Goal: Task Accomplishment & Management: Complete application form

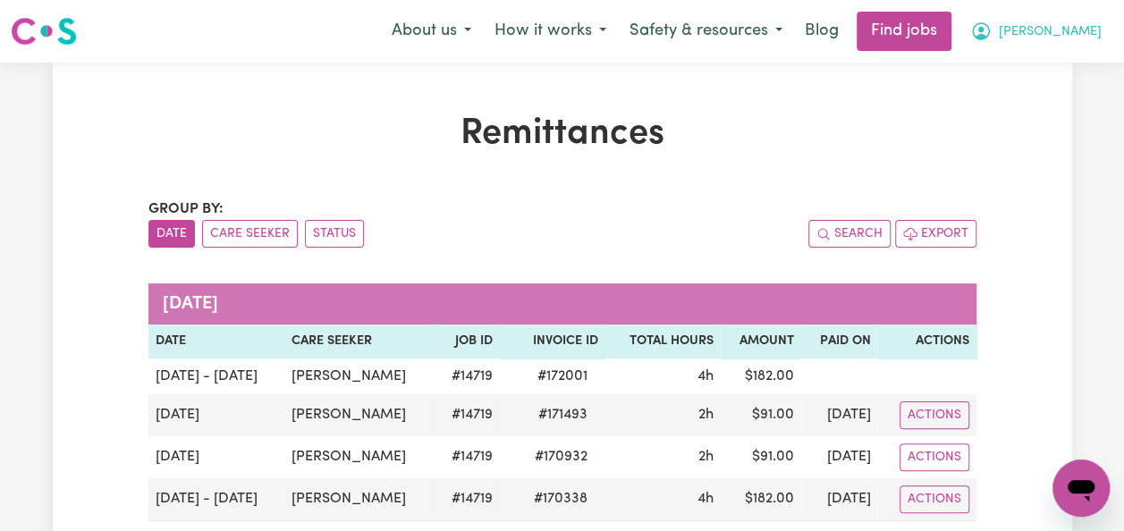
click at [1068, 31] on span "[PERSON_NAME]" at bounding box center [1050, 32] width 103 height 20
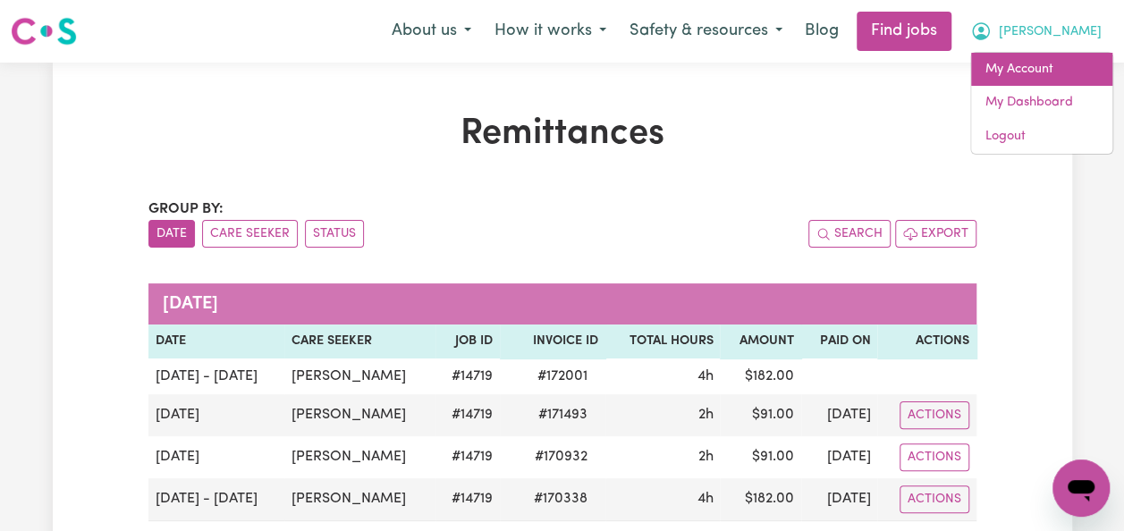
click at [1029, 70] on link "My Account" at bounding box center [1041, 70] width 141 height 34
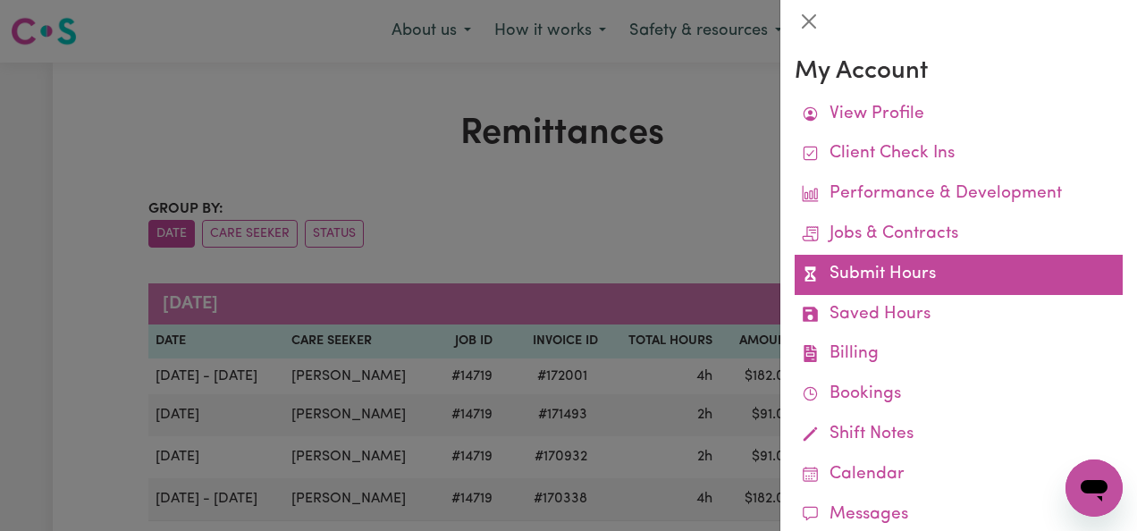
click at [900, 275] on link "Submit Hours" at bounding box center [959, 275] width 328 height 40
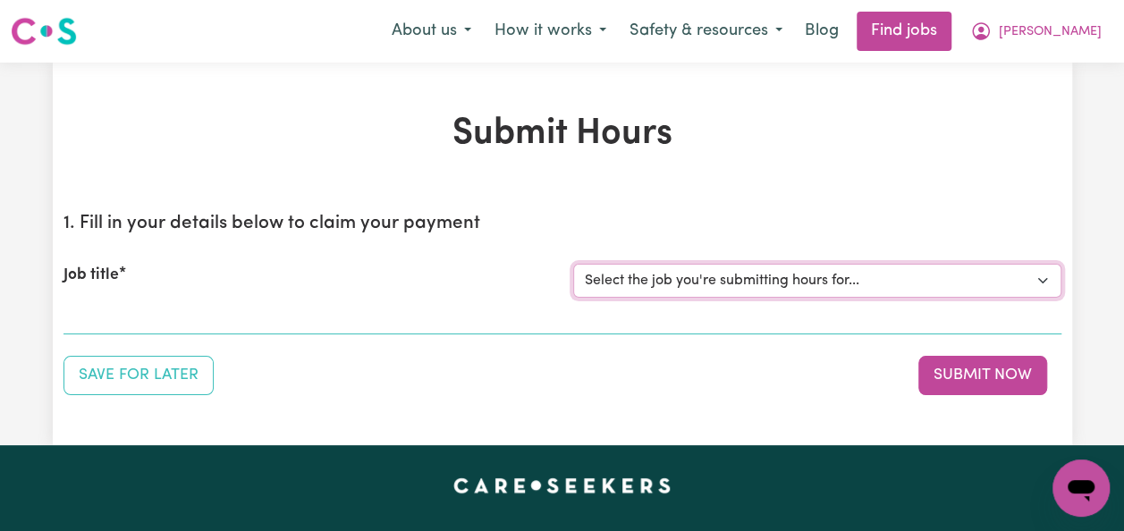
click at [1044, 279] on select "Select the job you're submitting hours for... [[PERSON_NAME]] Italian Speaking …" at bounding box center [817, 281] width 488 height 34
select select "14719"
click at [573, 264] on select "Select the job you're submitting hours for... [[PERSON_NAME]] Italian Speaking …" at bounding box center [817, 281] width 488 height 34
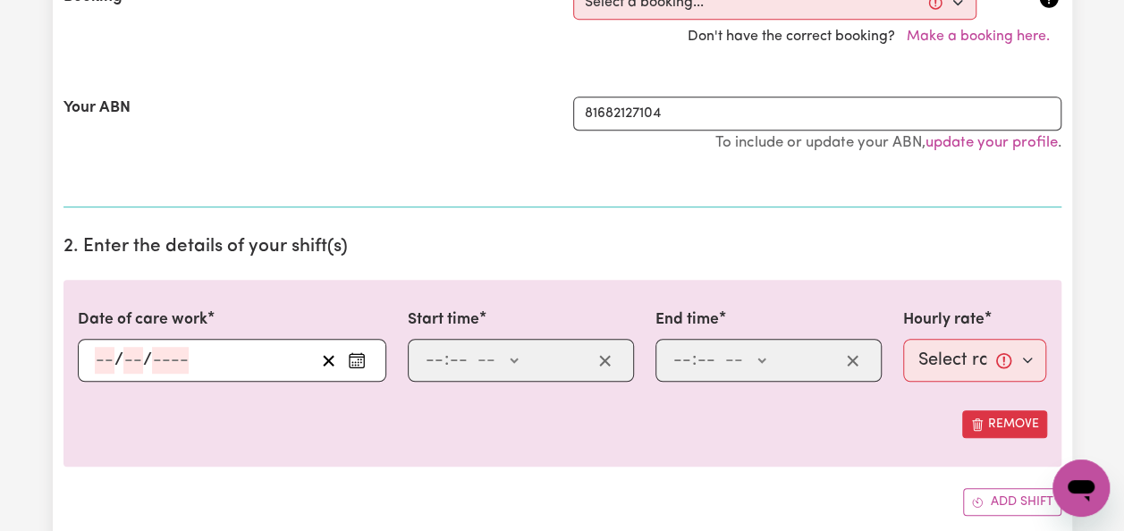
scroll to position [429, 0]
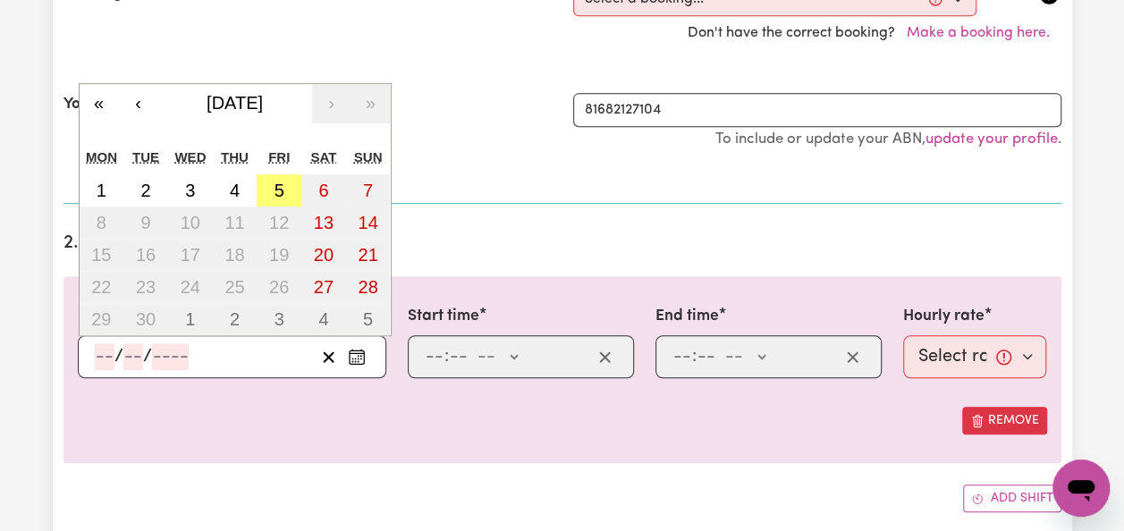
click at [104, 343] on input "number" at bounding box center [105, 356] width 20 height 27
click at [277, 181] on abbr "5" at bounding box center [280, 191] width 10 height 20
type input "[DATE]"
type input "5"
type input "9"
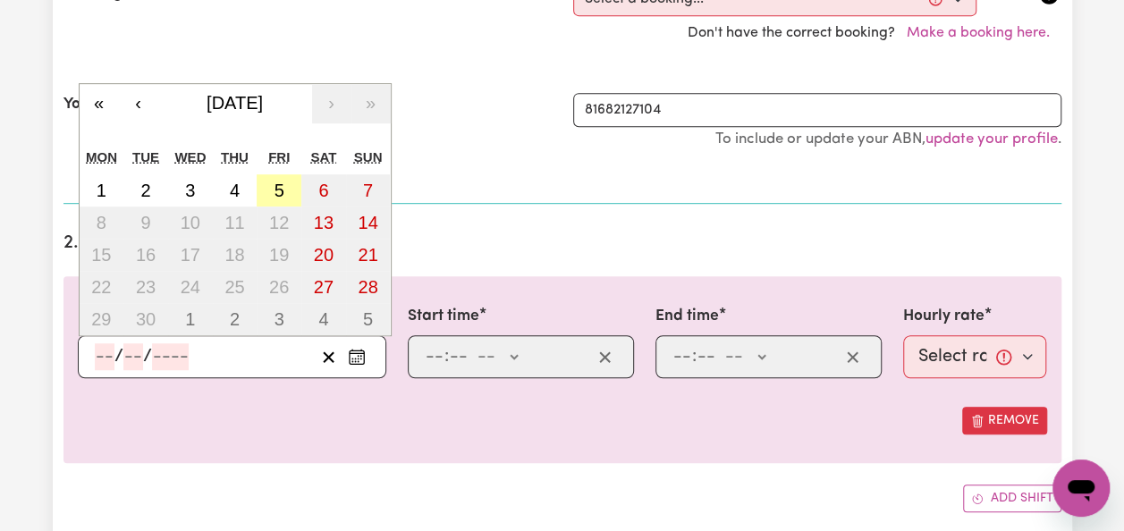
type input "2025"
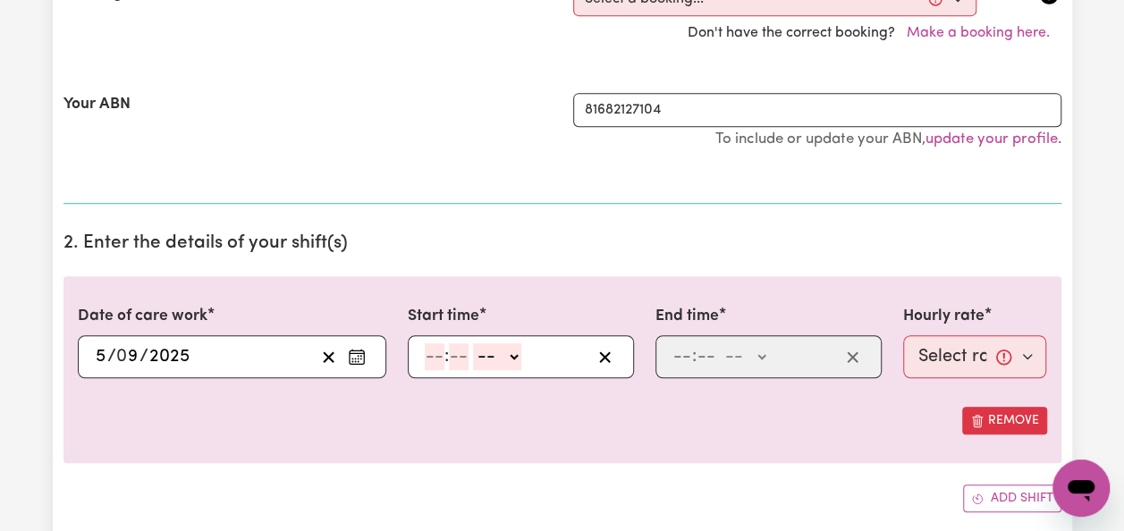
click at [515, 353] on select "-- AM PM" at bounding box center [497, 356] width 48 height 27
select select "am"
click at [473, 343] on select "-- AM PM" at bounding box center [497, 356] width 48 height 27
click at [440, 360] on input "number" at bounding box center [435, 356] width 20 height 27
type input "10"
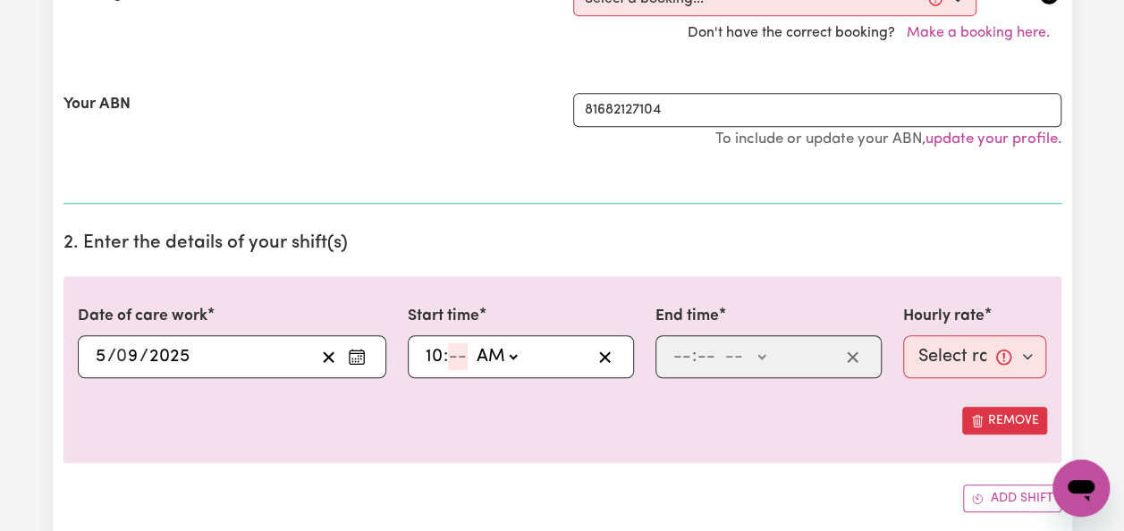
type input "10:00"
type input "00"
type input "12"
type input "00"
click at [439, 360] on input "10" at bounding box center [434, 356] width 19 height 27
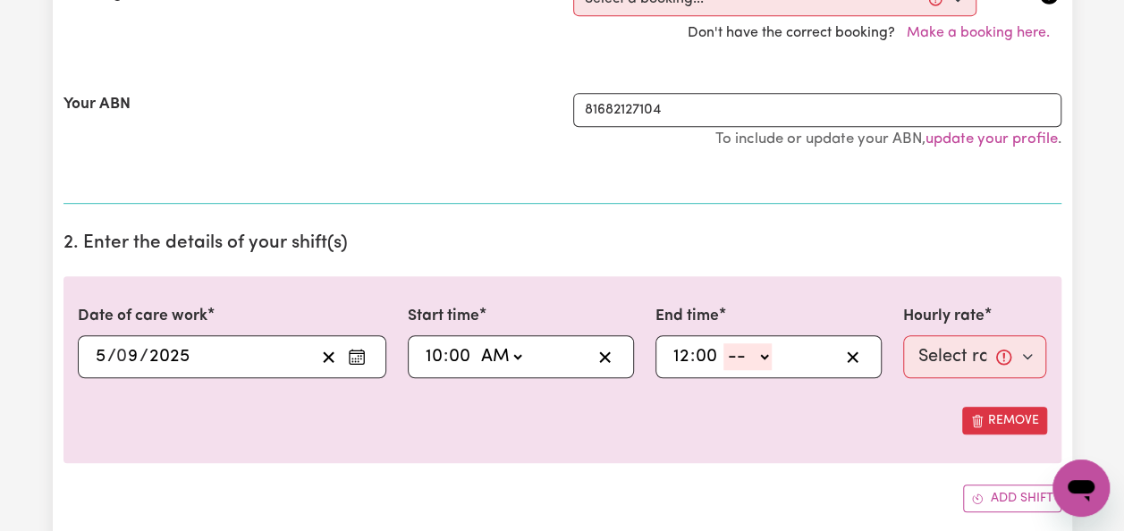
click at [758, 351] on select "-- AM PM" at bounding box center [747, 356] width 48 height 27
select select "pm"
click at [723, 343] on select "-- AM PM" at bounding box center [747, 356] width 48 height 27
type input "12:00"
type input "0"
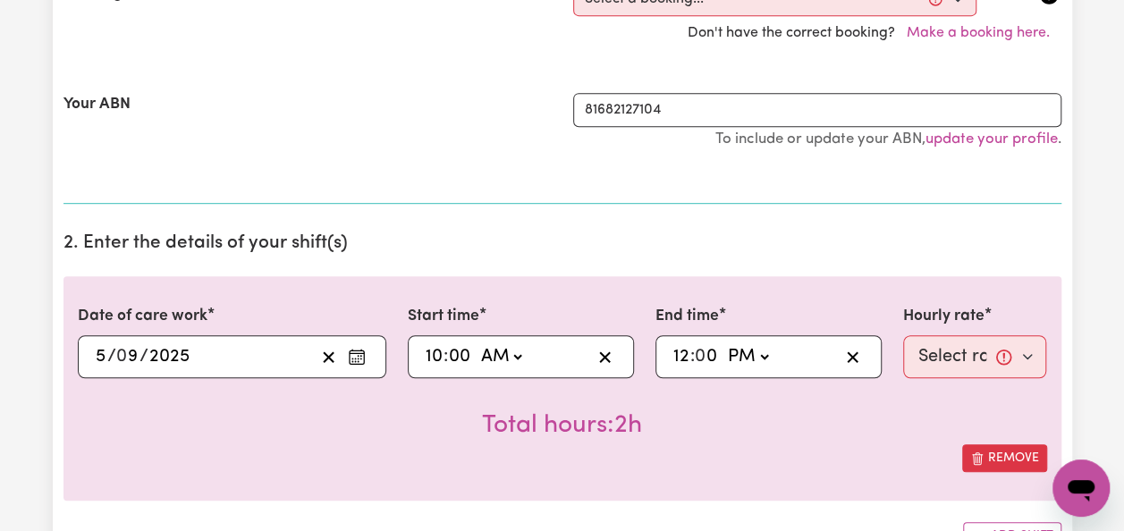
click at [1034, 355] on select "Select rate... $50.00 (Weekday)" at bounding box center [975, 356] width 144 height 43
select select "50-Weekday"
click at [903, 335] on select "Select rate... $50.00 (Weekday)" at bounding box center [975, 356] width 144 height 43
click at [1017, 424] on div "Total hours: 2h" at bounding box center [562, 411] width 969 height 66
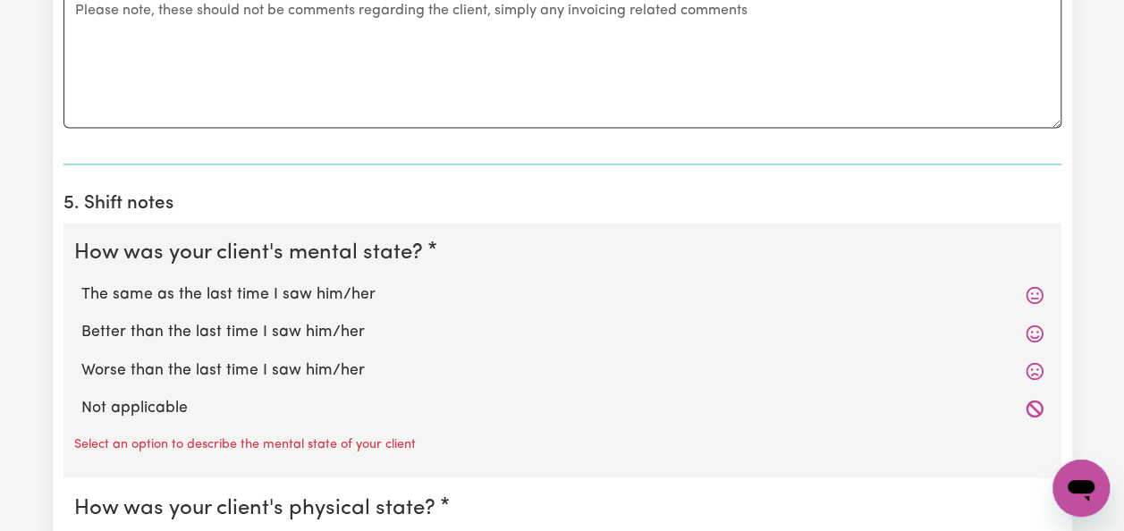
scroll to position [1288, 0]
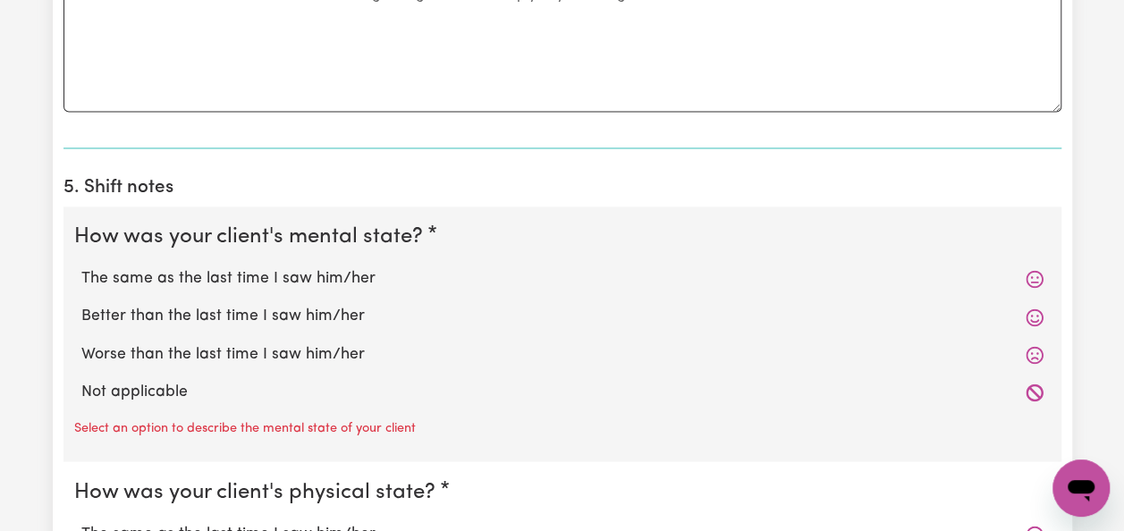
click at [350, 270] on label "The same as the last time I saw him/her" at bounding box center [562, 278] width 962 height 23
click at [81, 267] on input "The same as the last time I saw him/her" at bounding box center [80, 266] width 1 height 1
radio input "true"
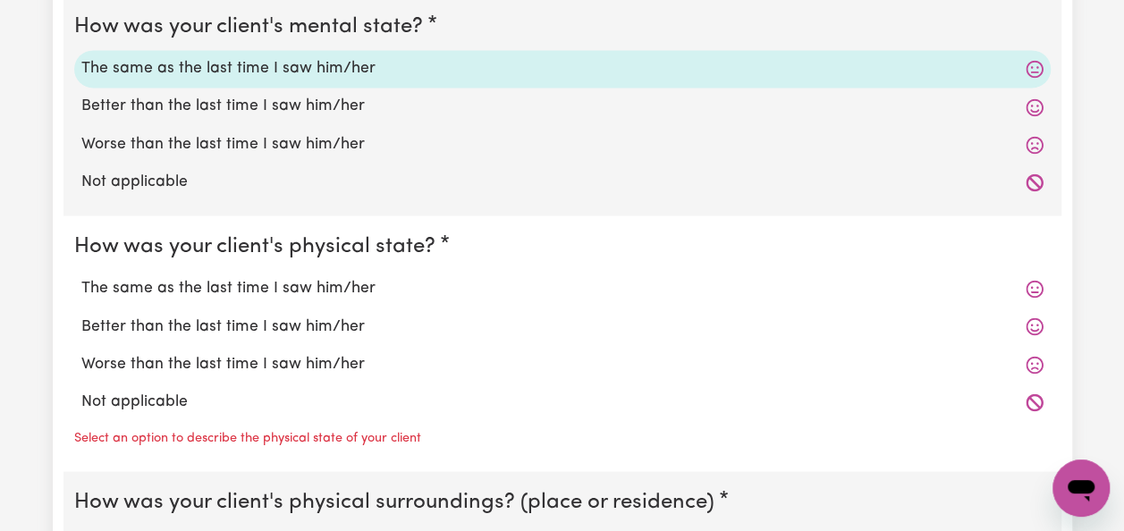
scroll to position [1538, 0]
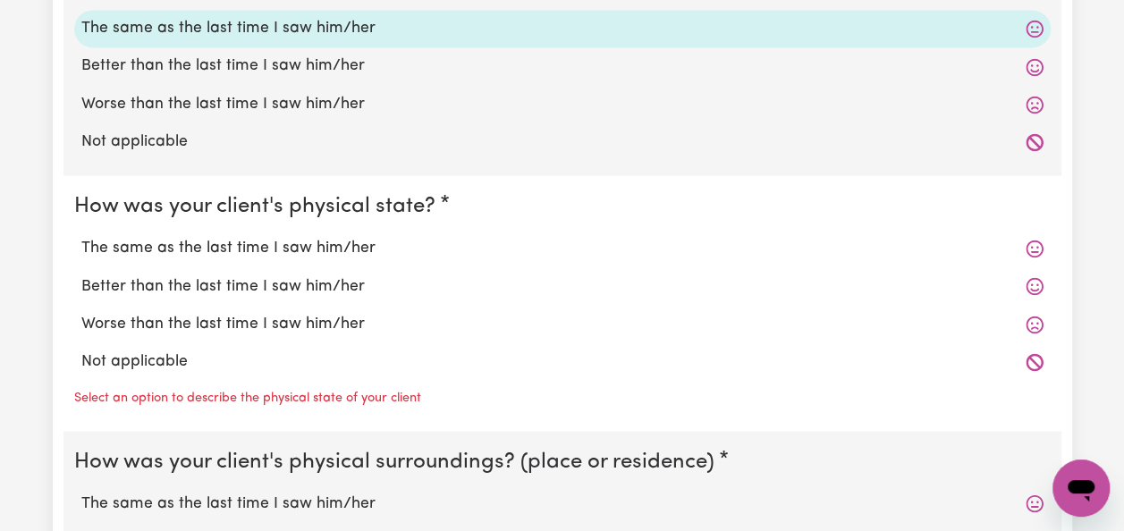
click at [356, 246] on label "The same as the last time I saw him/her" at bounding box center [562, 247] width 962 height 23
click at [81, 236] on input "The same as the last time I saw him/her" at bounding box center [80, 235] width 1 height 1
radio input "true"
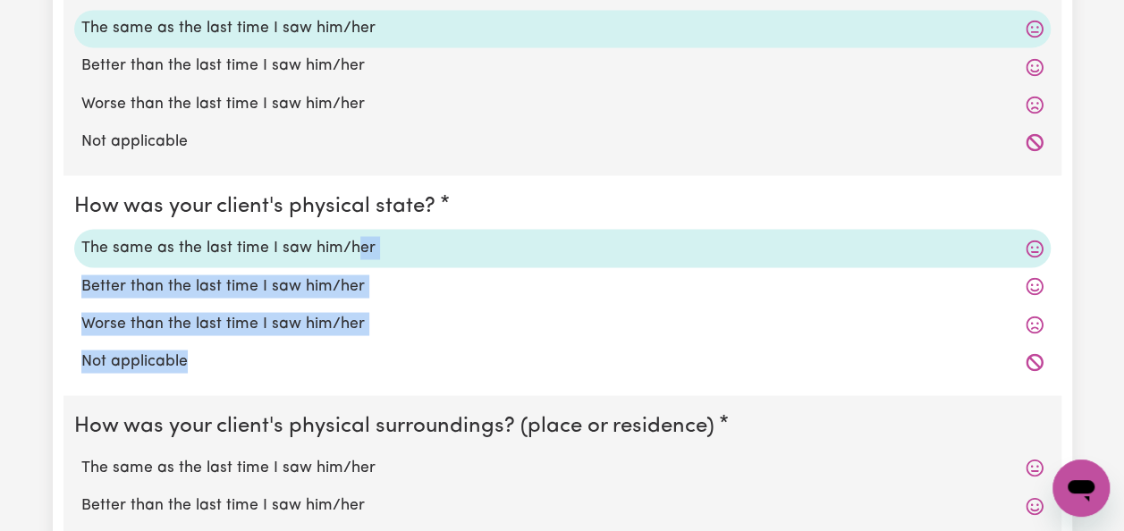
drag, startPoint x: 356, startPoint y: 246, endPoint x: 361, endPoint y: 365, distance: 119.1
click at [361, 365] on div "The same as the last time I saw him/her Better than the last time I saw him/her…" at bounding box center [562, 305] width 977 height 152
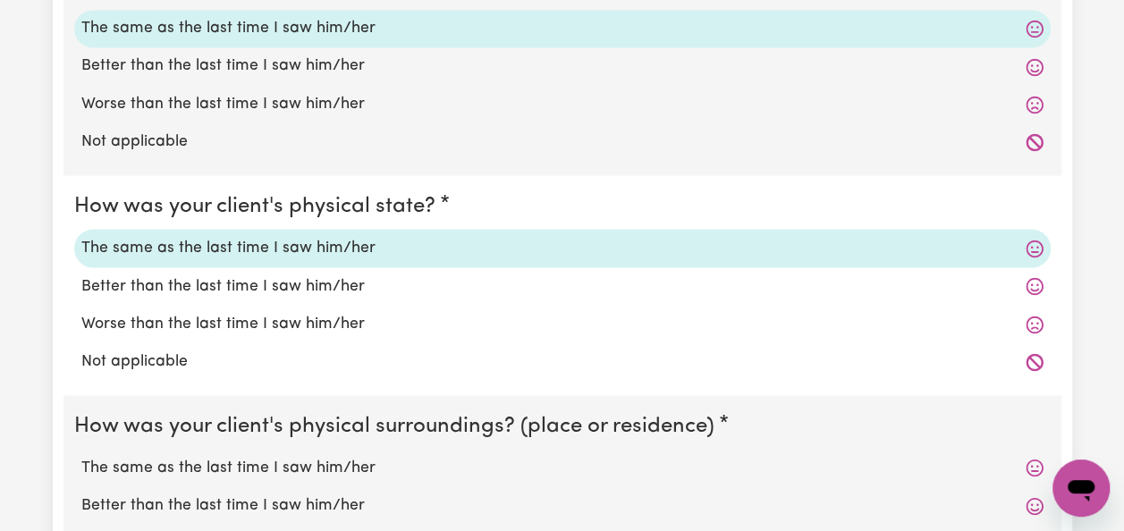
drag, startPoint x: 361, startPoint y: 365, endPoint x: 326, endPoint y: 459, distance: 100.5
click at [326, 459] on label "The same as the last time I saw him/her" at bounding box center [562, 467] width 962 height 23
click at [81, 456] on input "The same as the last time I saw him/her" at bounding box center [80, 455] width 1 height 1
radio input "true"
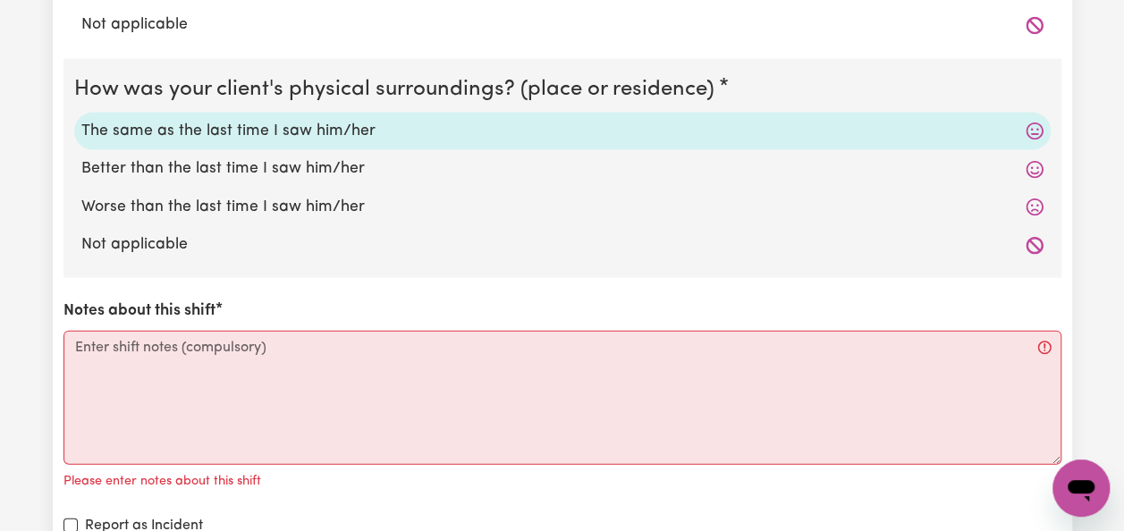
scroll to position [1896, 0]
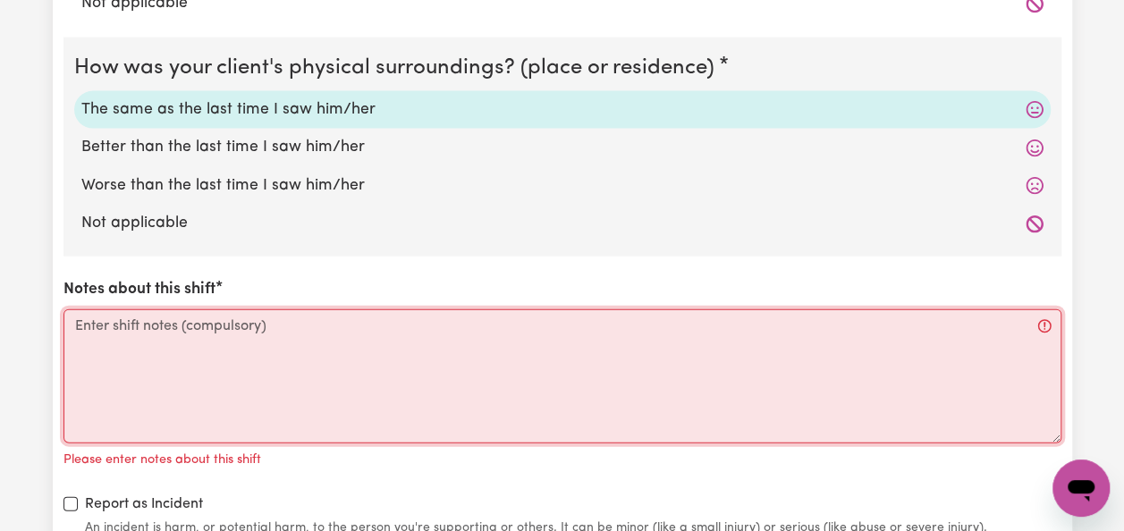
click at [170, 309] on textarea "Notes about this shift" at bounding box center [562, 376] width 998 height 134
type textarea "d"
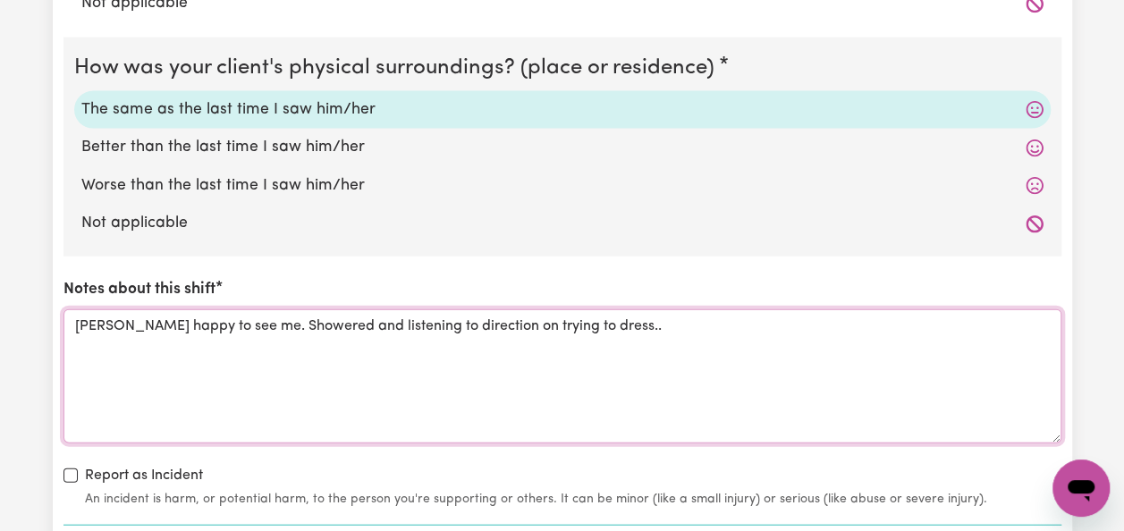
click at [116, 327] on textarea "[PERSON_NAME] happy to see me. Showered and listening to direction on trying to…" at bounding box center [562, 376] width 998 height 134
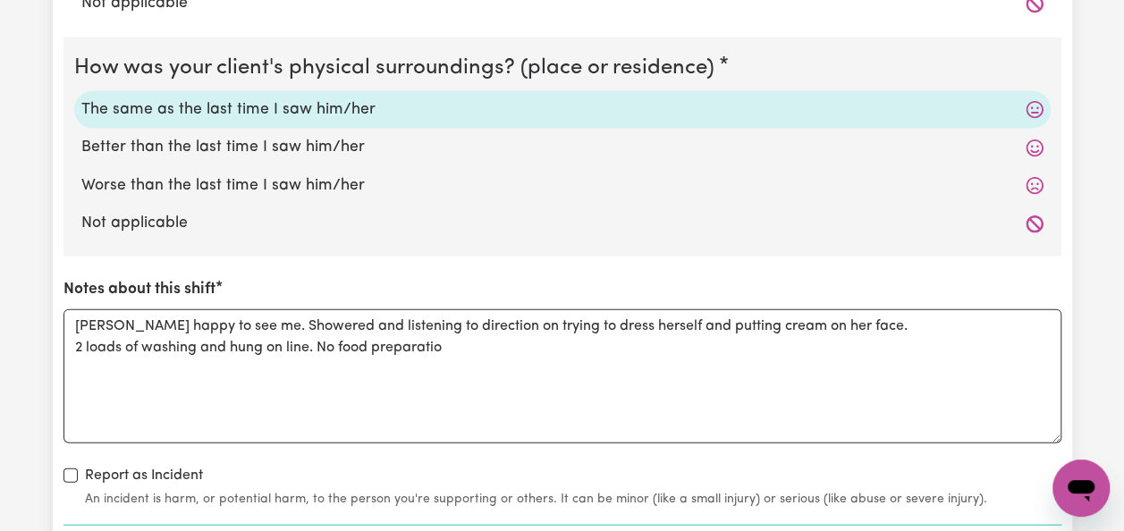
click at [707, 297] on div "Notes about this shift [PERSON_NAME] happy to see me. Showered and listening to…" at bounding box center [562, 360] width 998 height 165
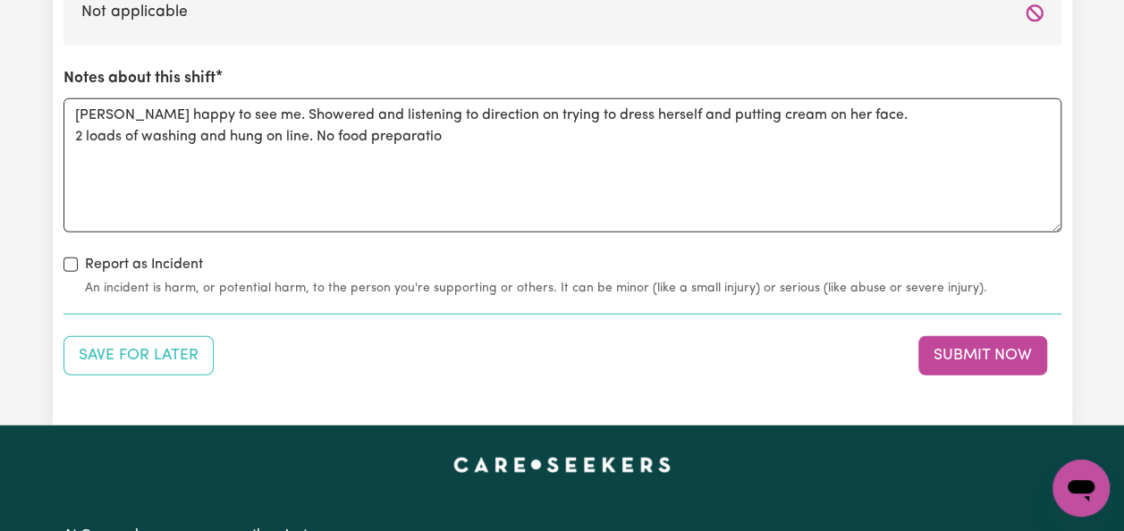
scroll to position [2074, 0]
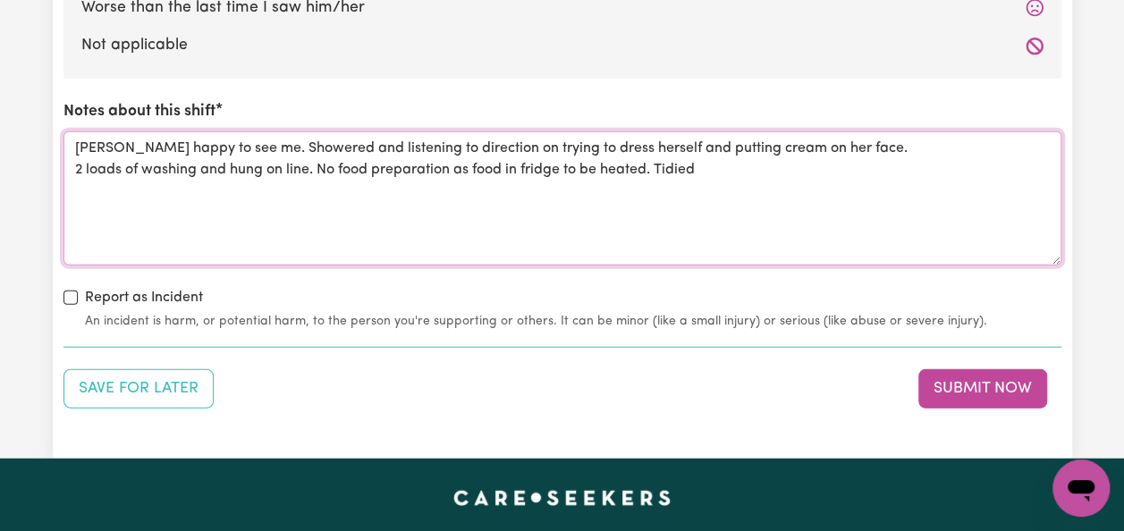
click at [689, 173] on textarea "[PERSON_NAME] happy to see me. Showered and listening to direction on trying to…" at bounding box center [562, 198] width 998 height 134
click at [689, 167] on textarea "[PERSON_NAME] happy to see me. Showered and listening to direction on trying to…" at bounding box center [562, 198] width 998 height 134
click at [681, 168] on textarea "[PERSON_NAME] happy to see me. Showered and listening to direction on trying to…" at bounding box center [562, 198] width 998 height 134
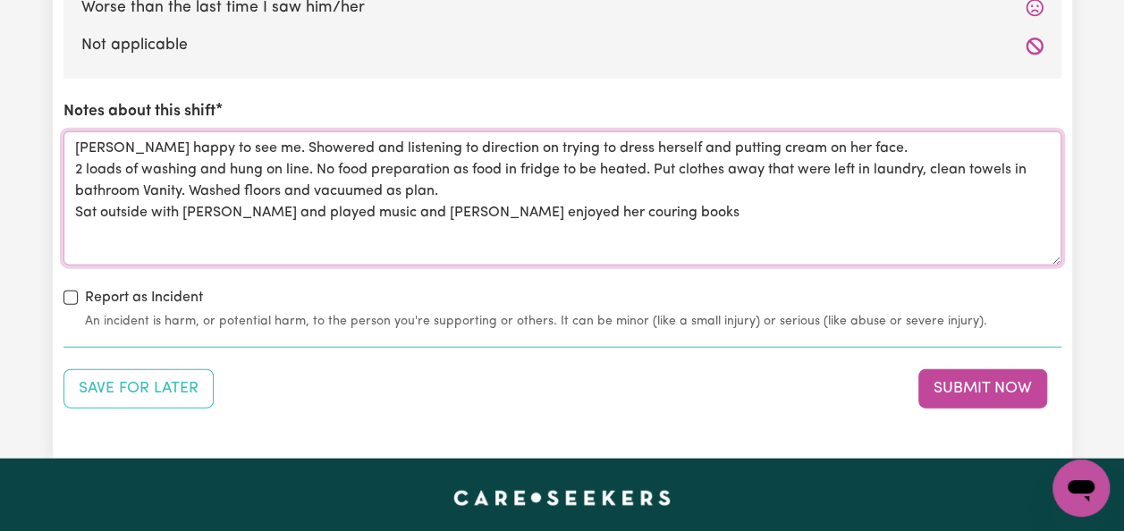
click at [731, 227] on textarea "[PERSON_NAME] happy to see me. Showered and listening to direction on trying to…" at bounding box center [562, 198] width 998 height 134
click at [665, 213] on textarea "[PERSON_NAME] happy to see me. Showered and listening to direction on trying to…" at bounding box center [562, 198] width 998 height 134
click at [751, 213] on textarea "[PERSON_NAME] happy to see me. Showered and listening to direction on trying to…" at bounding box center [562, 198] width 998 height 134
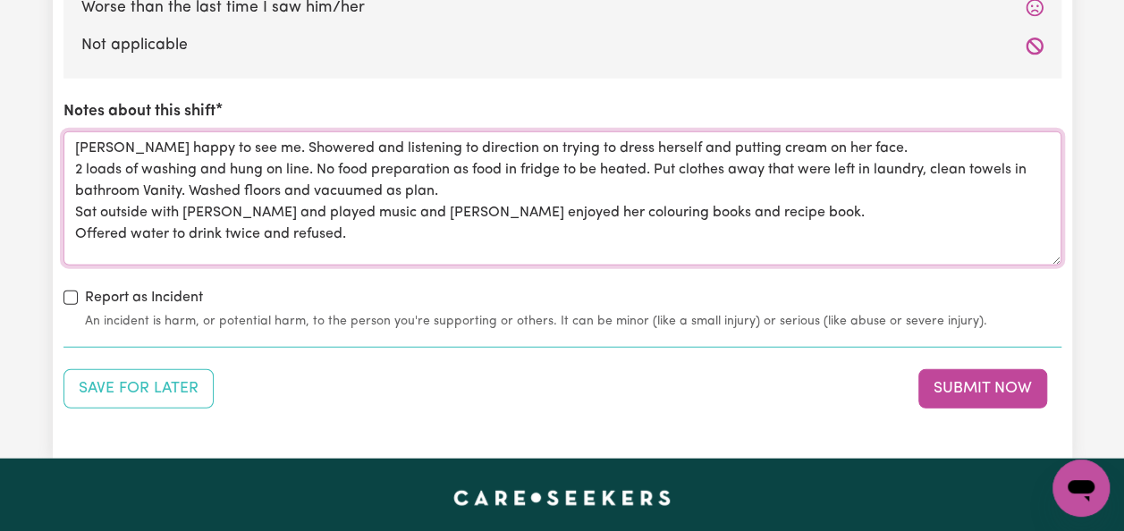
click at [453, 189] on textarea "[PERSON_NAME] happy to see me. Showered and listening to direction on trying to…" at bounding box center [562, 198] width 998 height 134
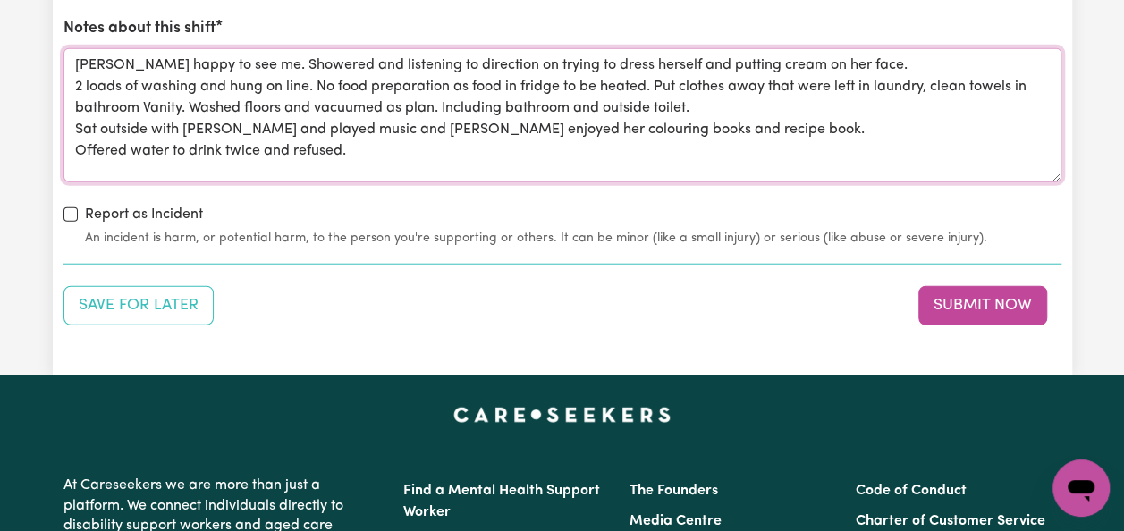
scroll to position [2193, 0]
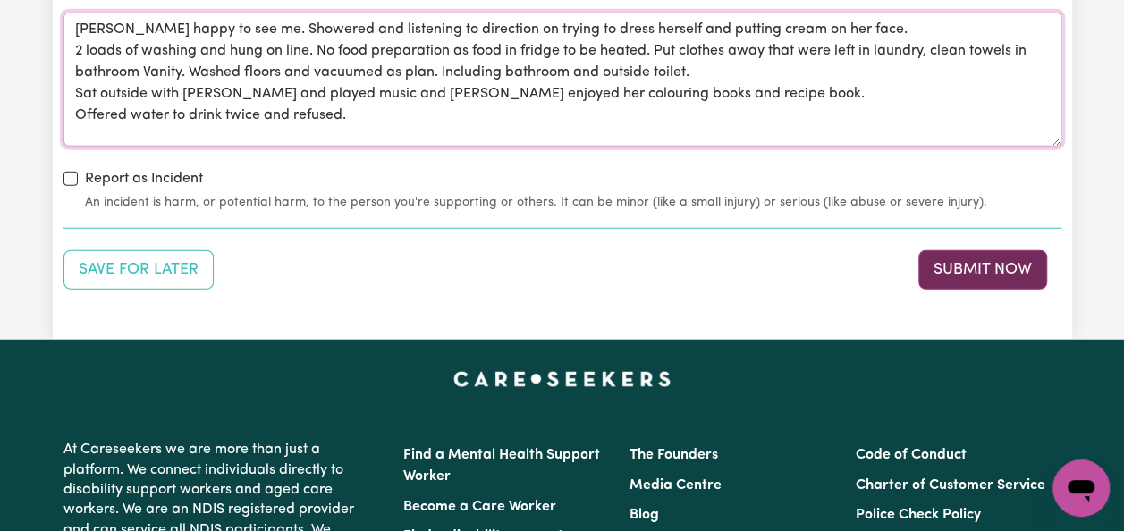
type textarea "[PERSON_NAME] happy to see me. Showered and listening to direction on trying to…"
click at [1026, 266] on button "Submit Now" at bounding box center [982, 269] width 129 height 39
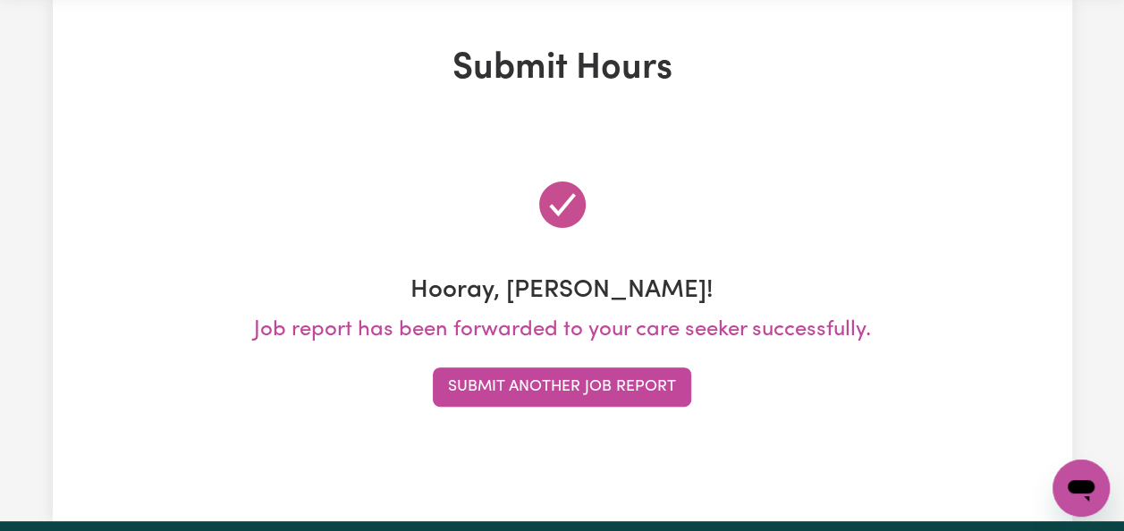
scroll to position [0, 0]
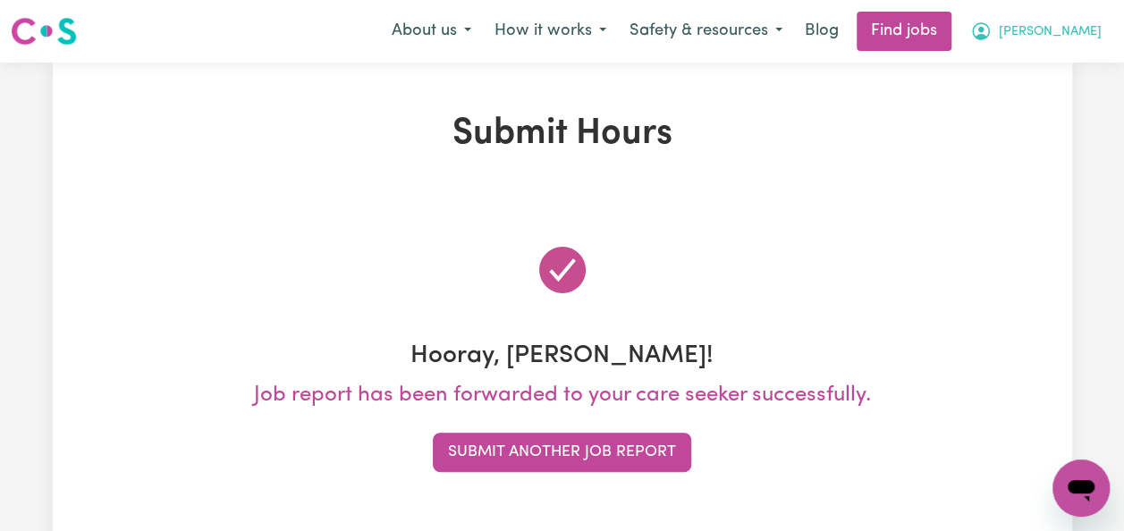
click at [1080, 36] on span "[PERSON_NAME]" at bounding box center [1050, 32] width 103 height 20
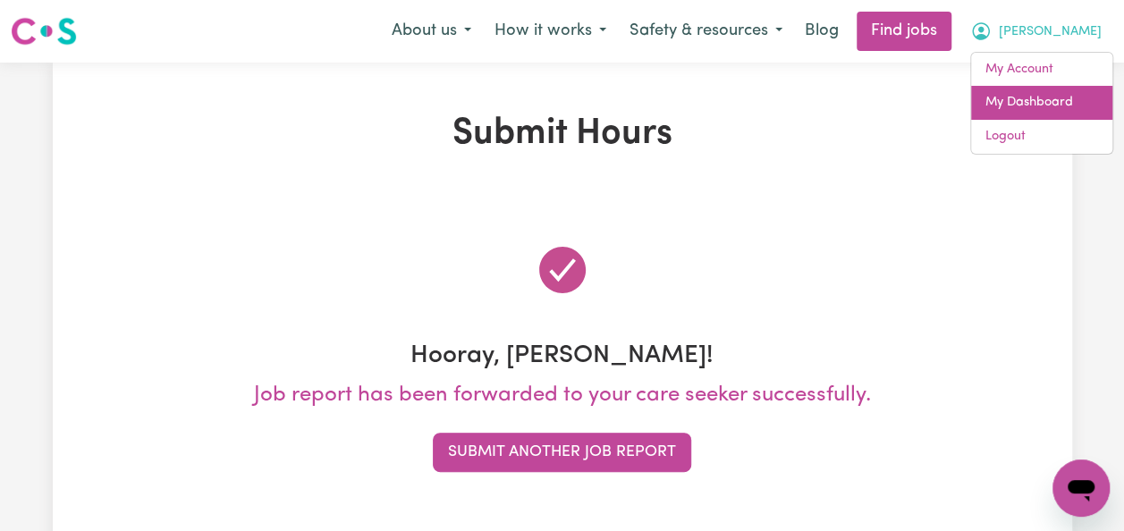
click at [1044, 100] on link "My Dashboard" at bounding box center [1041, 103] width 141 height 34
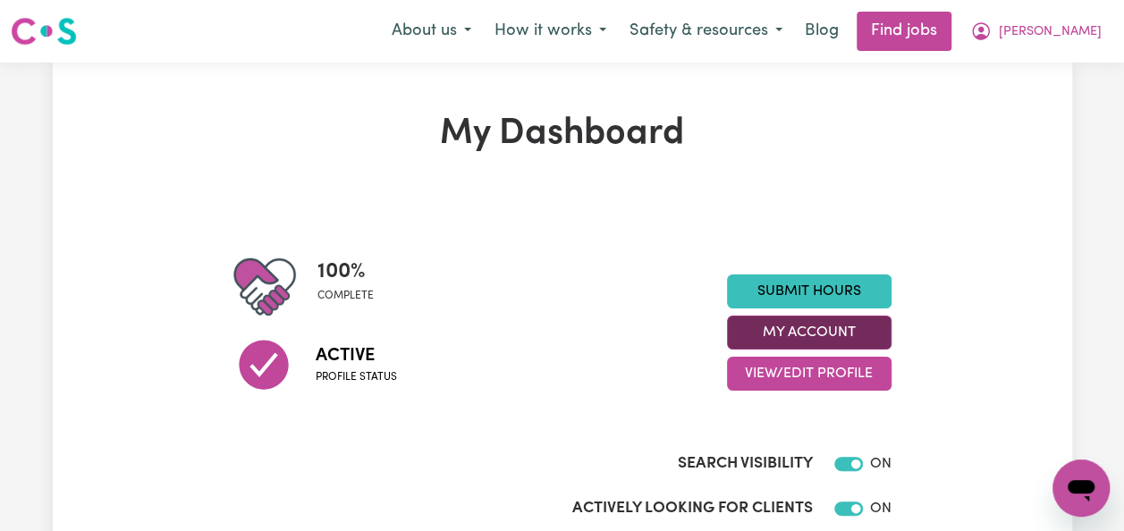
click at [824, 330] on button "My Account" at bounding box center [809, 333] width 165 height 34
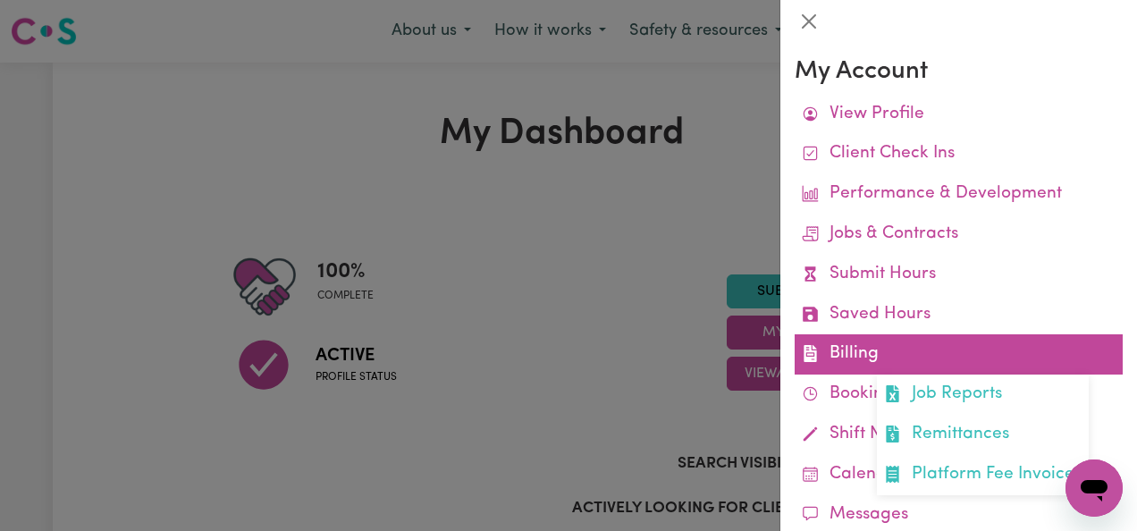
click at [864, 352] on link "Billing Job Reports Remittances Platform Fee Invoices" at bounding box center [959, 354] width 328 height 40
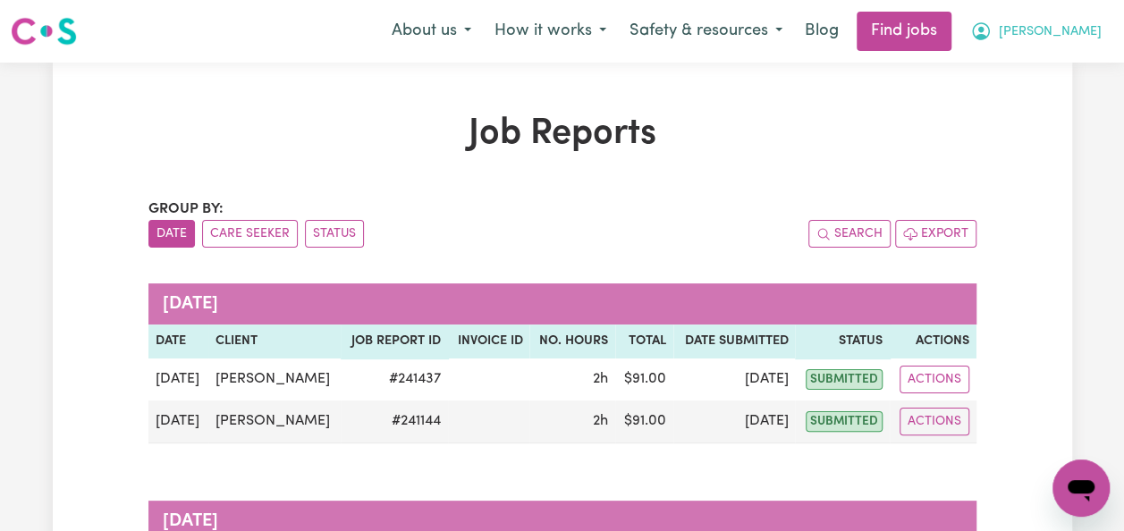
click at [1082, 32] on span "[PERSON_NAME]" at bounding box center [1050, 32] width 103 height 20
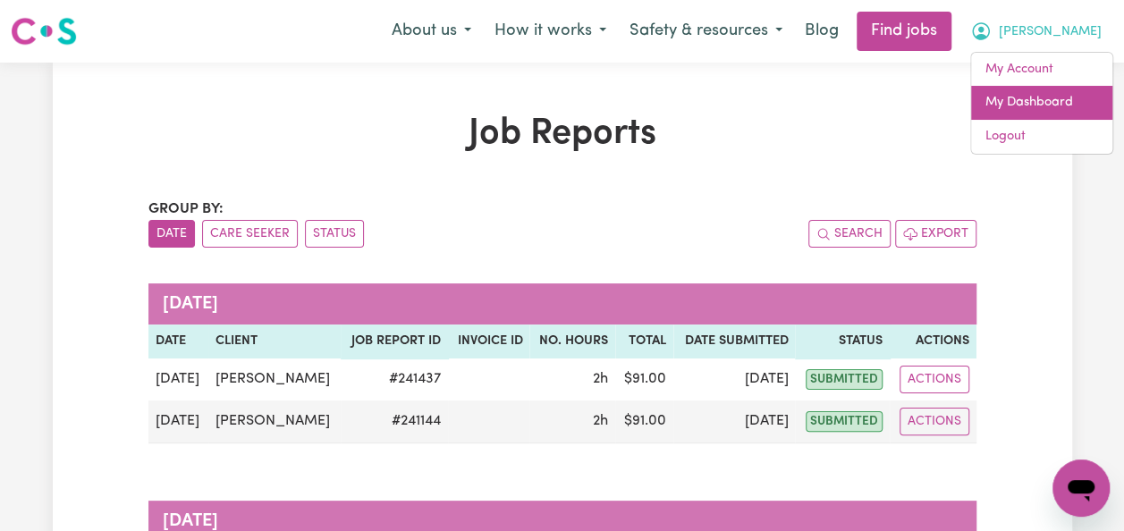
click at [1040, 109] on link "My Dashboard" at bounding box center [1041, 103] width 141 height 34
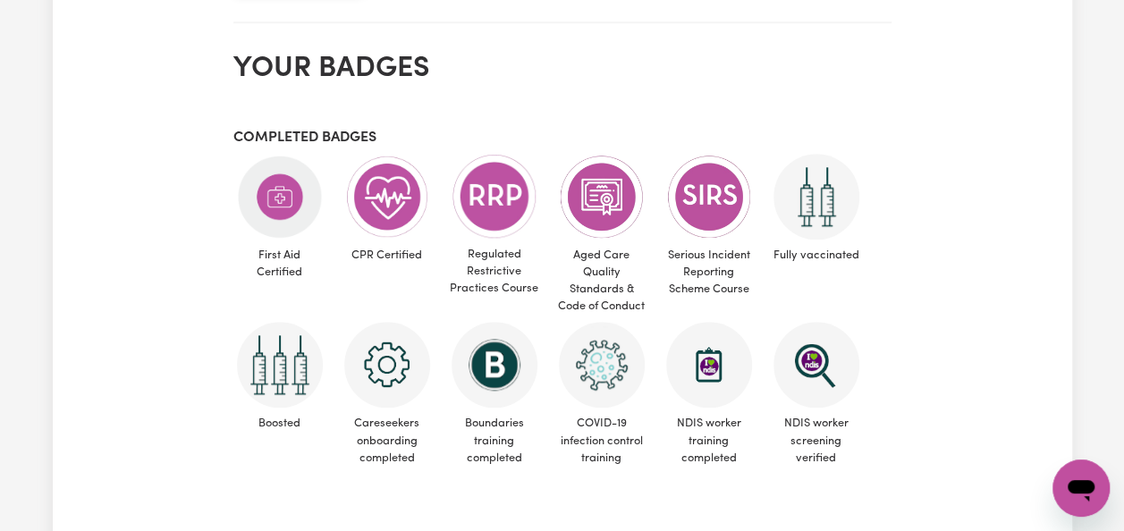
scroll to position [787, 0]
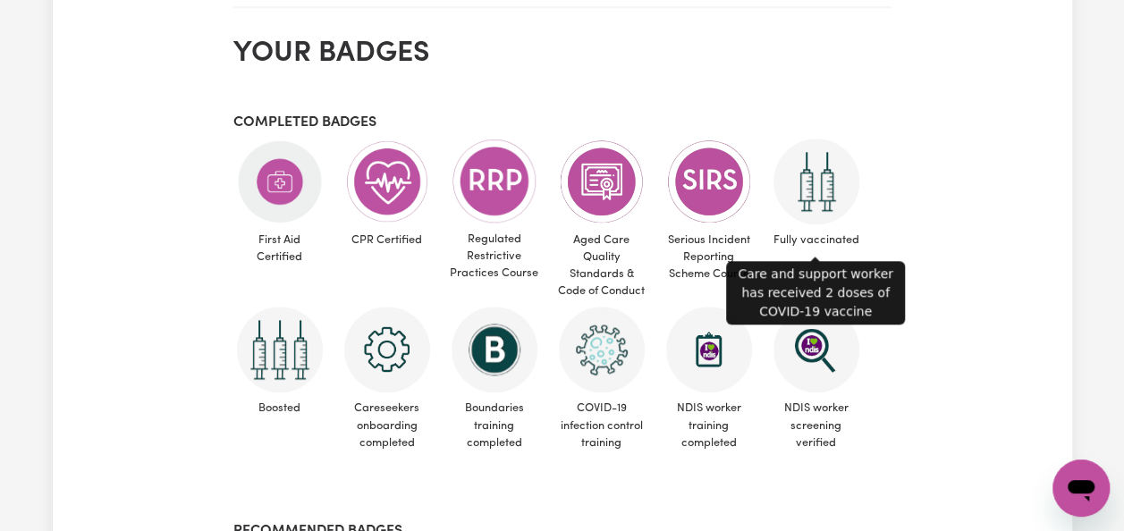
click at [836, 213] on img at bounding box center [817, 182] width 86 height 86
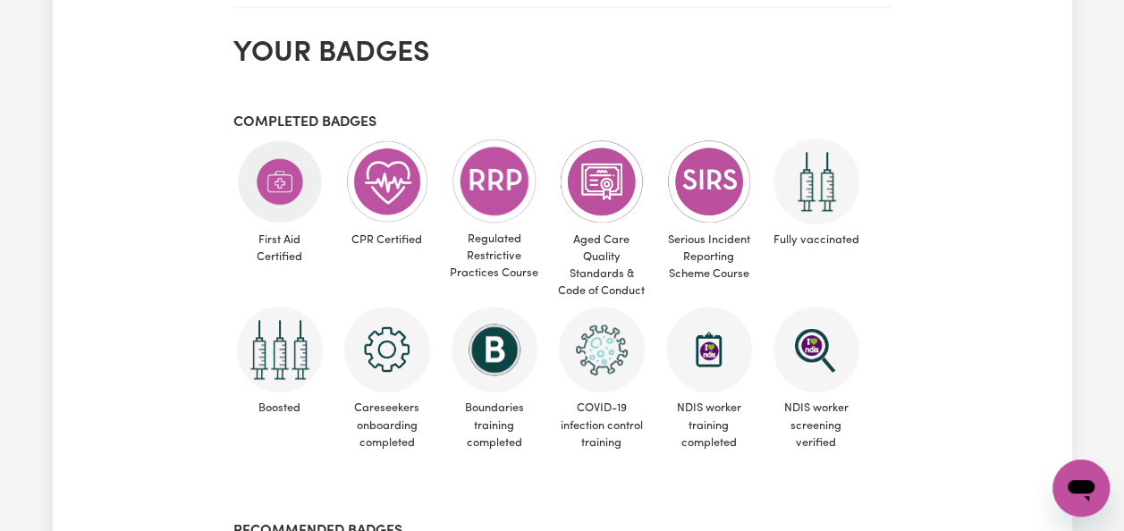
click at [836, 213] on img at bounding box center [817, 182] width 86 height 86
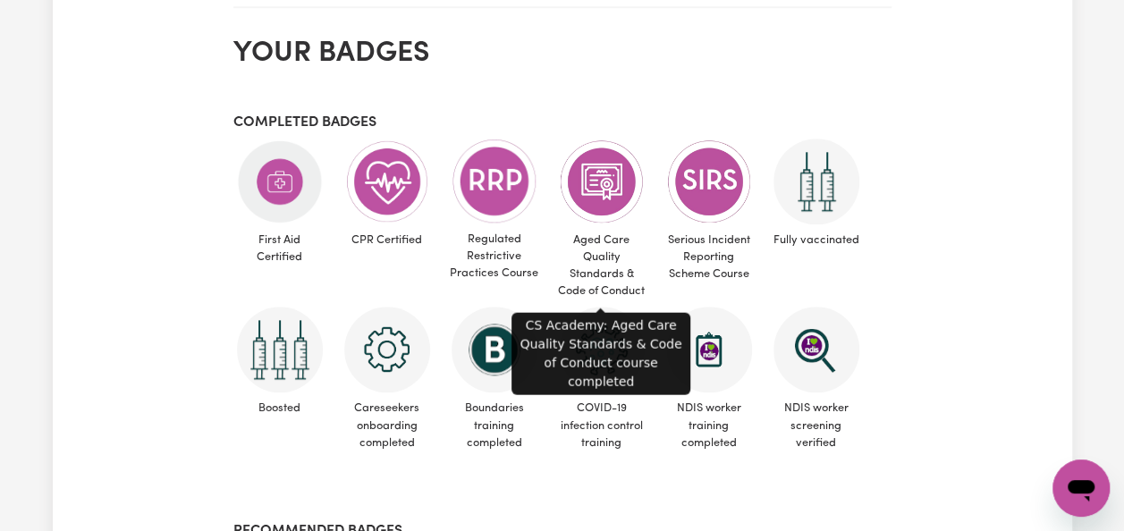
click at [592, 203] on img at bounding box center [602, 182] width 86 height 86
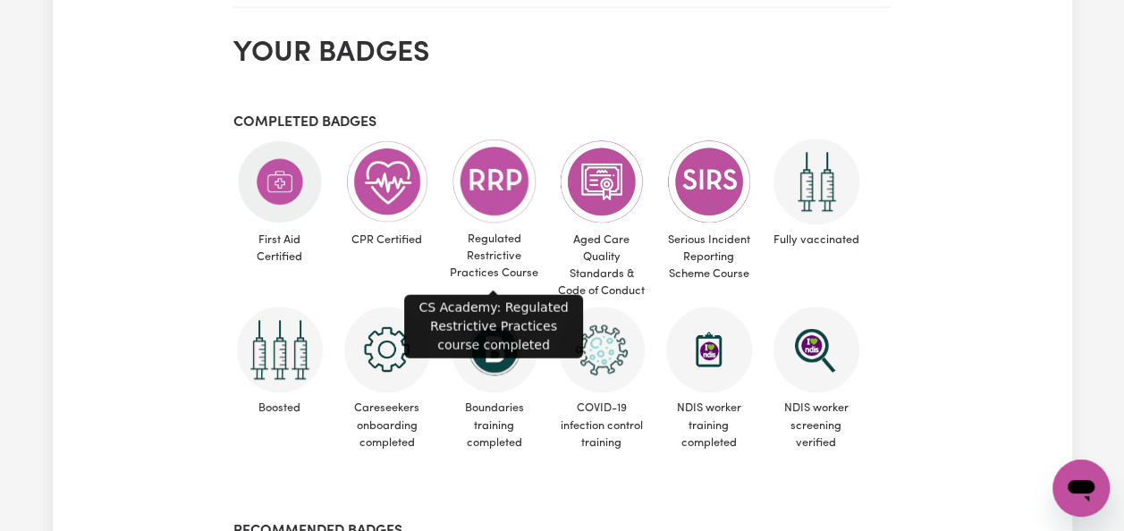
click at [484, 186] on img at bounding box center [495, 181] width 86 height 85
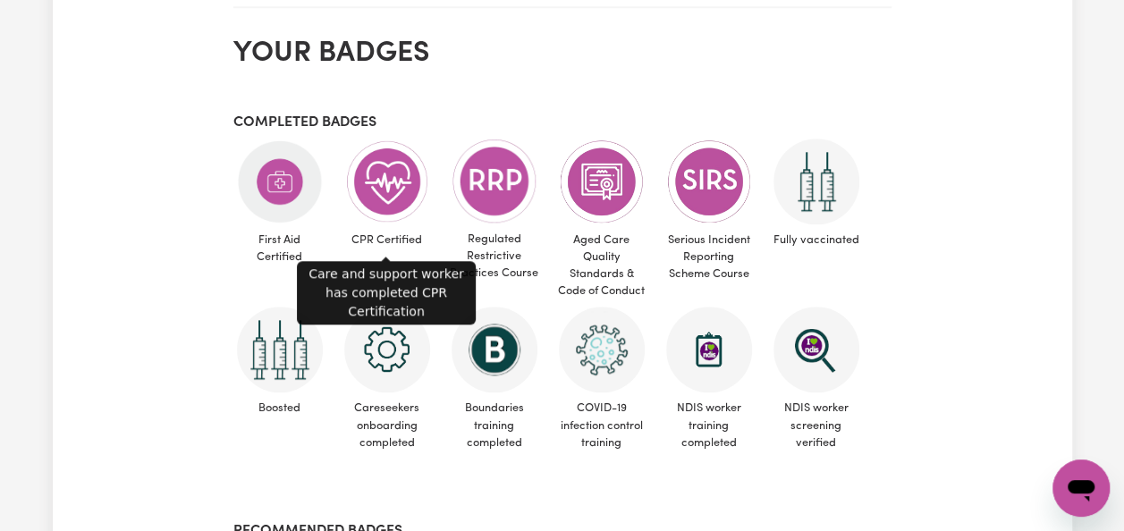
click at [390, 199] on img at bounding box center [387, 182] width 86 height 86
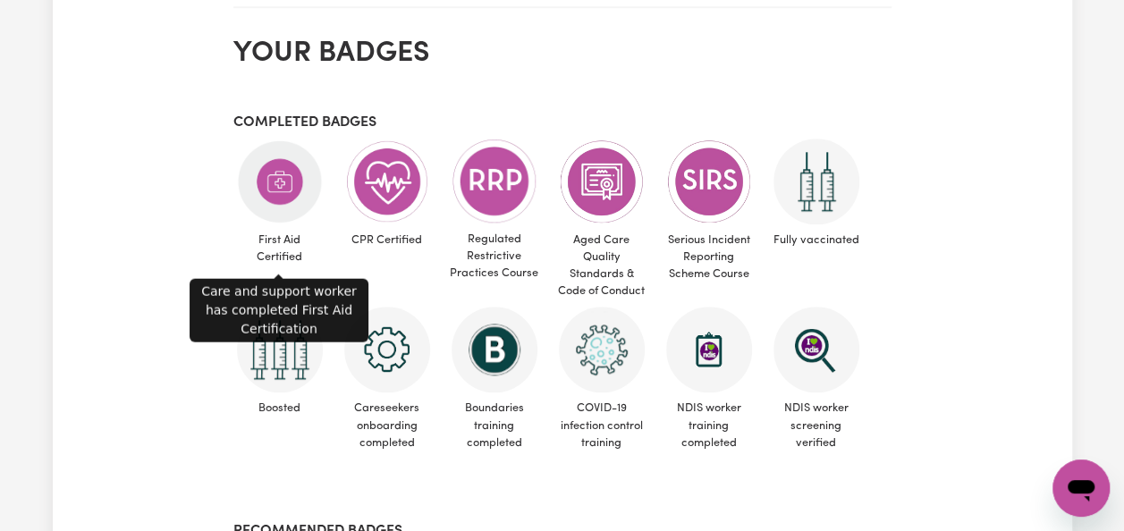
click at [283, 186] on img at bounding box center [280, 182] width 86 height 86
